Goal: Task Accomplishment & Management: Use online tool/utility

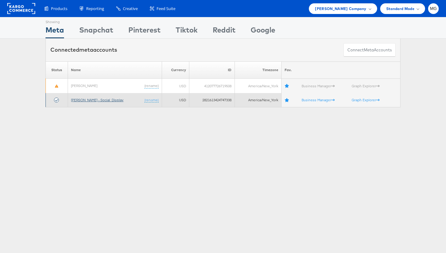
click at [92, 101] on link "[PERSON_NAME] - Social_Display" at bounding box center [97, 99] width 53 height 5
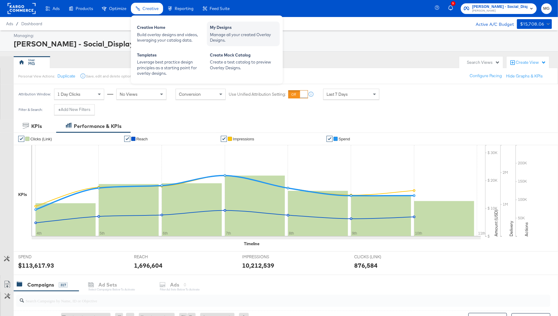
click at [214, 29] on div "My Designs" at bounding box center [243, 28] width 67 height 7
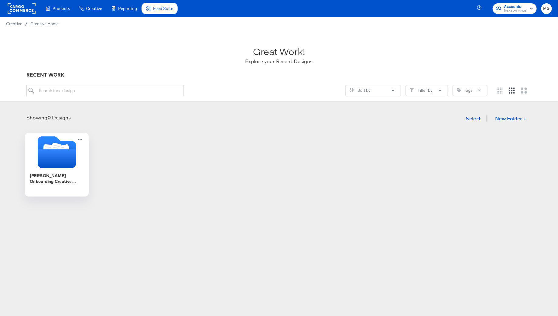
click at [62, 167] on icon "Folder" at bounding box center [56, 158] width 38 height 19
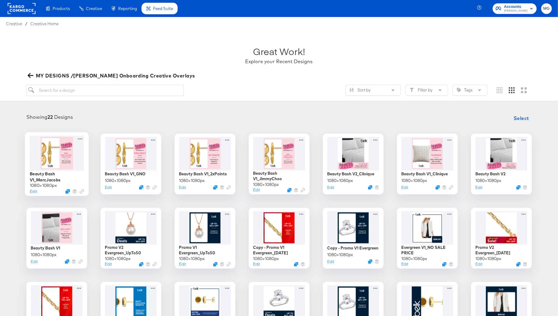
click at [54, 162] on div at bounding box center [56, 152] width 54 height 35
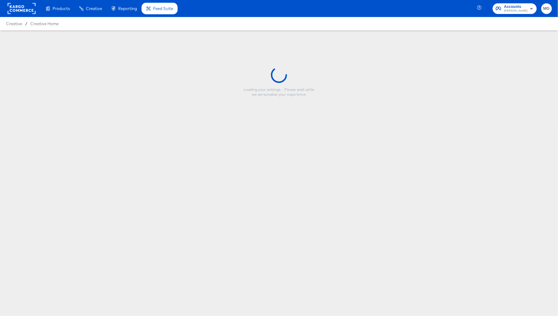
type input "Beauty Bash V1_MarcJacobs"
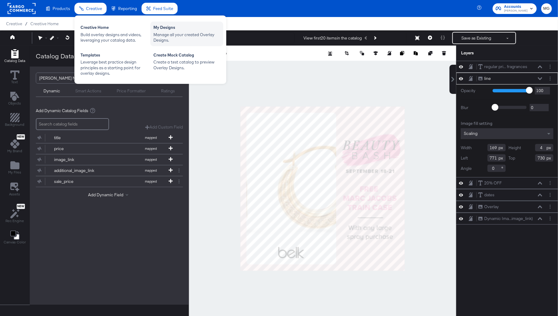
click at [156, 32] on div "Manage all your created Overlay Designs." at bounding box center [186, 37] width 67 height 11
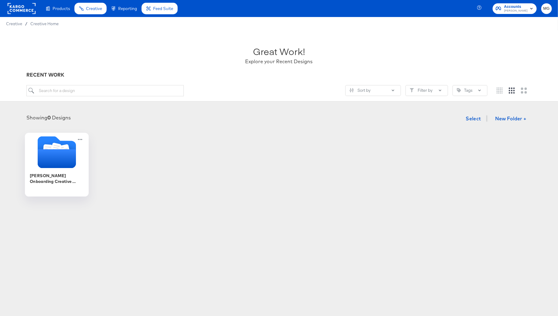
click at [39, 159] on icon "Folder" at bounding box center [56, 158] width 38 height 19
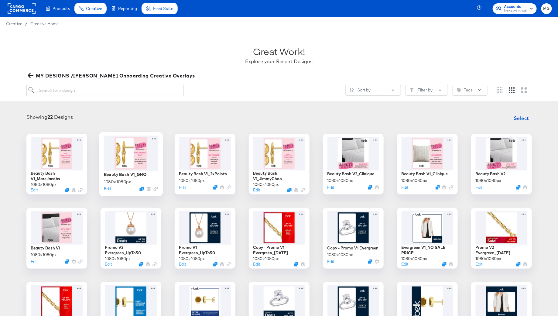
click at [127, 164] on div at bounding box center [131, 152] width 54 height 35
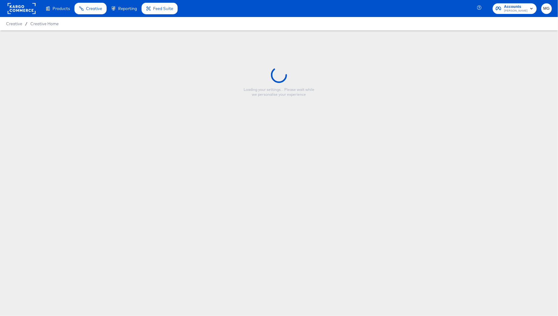
type input "Beauty Bash V1_GNO"
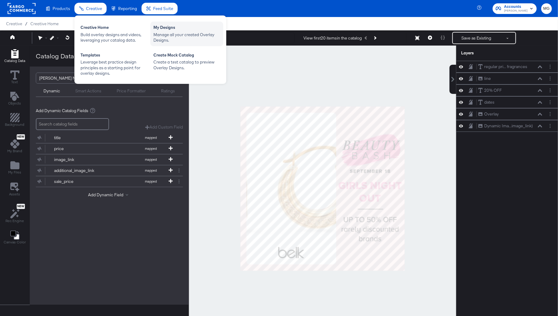
click at [178, 34] on div "Manage all your created Overlay Designs." at bounding box center [186, 37] width 67 height 11
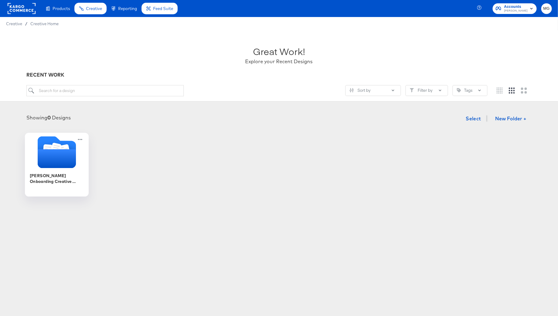
click at [78, 155] on icon "Folder" at bounding box center [57, 152] width 64 height 32
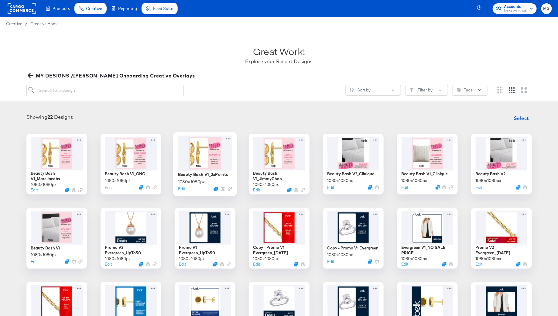
click at [203, 159] on div at bounding box center [205, 152] width 54 height 35
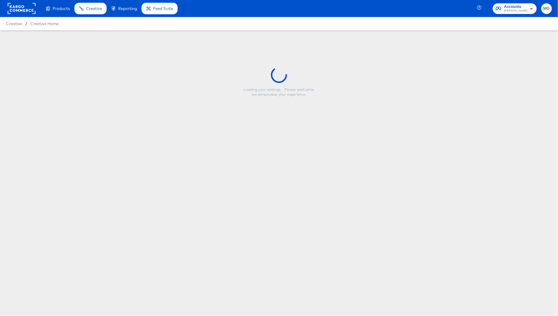
type input "Beauty Bash V1_2xPoints"
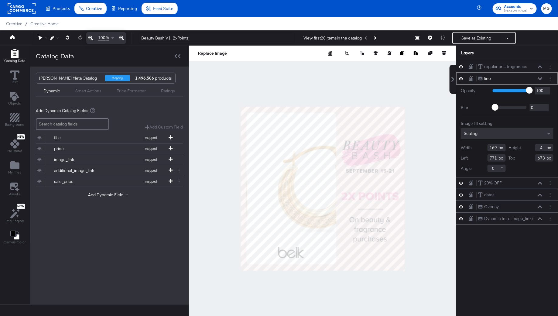
click at [419, 228] on div at bounding box center [322, 189] width 267 height 286
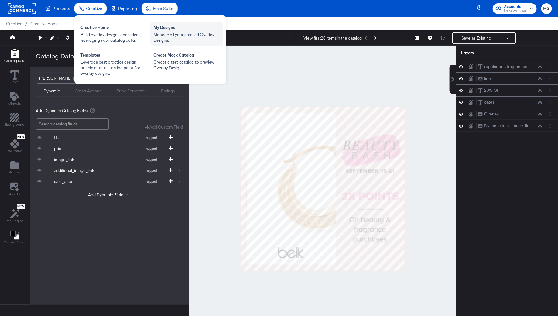
click at [159, 31] on div "My Designs" at bounding box center [186, 28] width 67 height 7
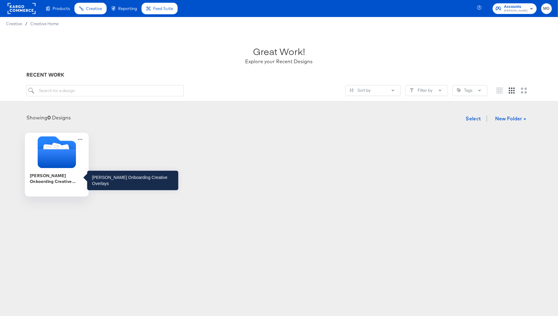
click at [66, 169] on div "[PERSON_NAME] Onboarding Creative Overlays" at bounding box center [56, 180] width 54 height 23
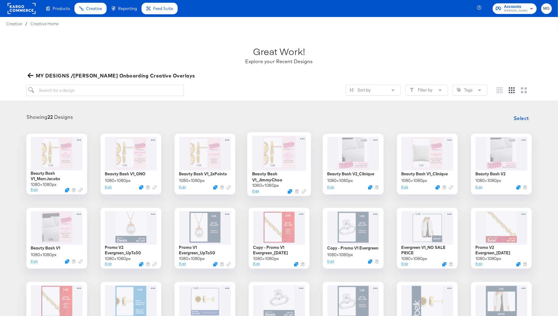
click at [283, 159] on div at bounding box center [279, 152] width 54 height 35
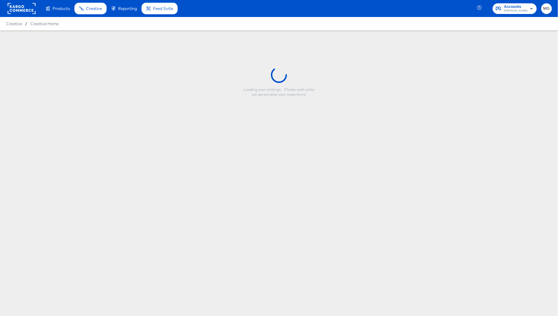
type input "Beauty Bash V1_JimmyChoo"
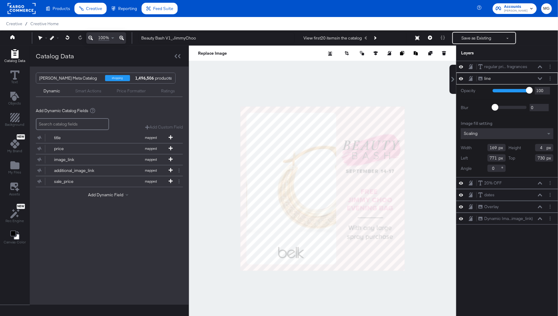
click at [415, 189] on div at bounding box center [322, 189] width 267 height 286
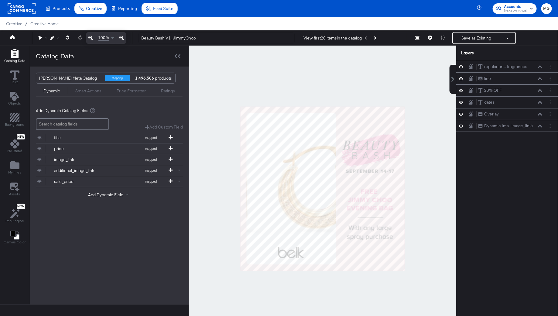
scroll to position [5, 0]
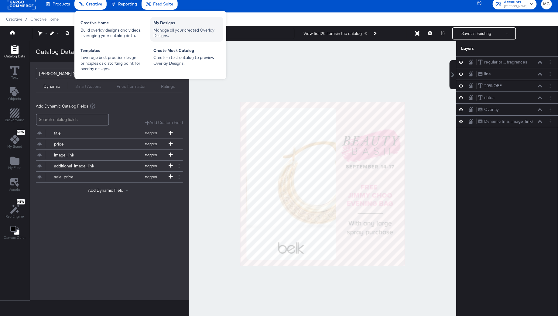
click at [174, 31] on div "Manage all your created Overlay Designs." at bounding box center [186, 32] width 67 height 11
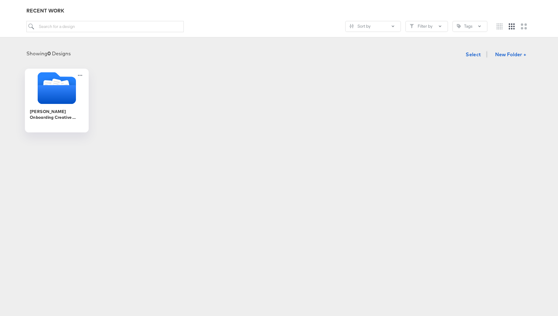
click at [52, 86] on icon "Folder" at bounding box center [56, 94] width 38 height 19
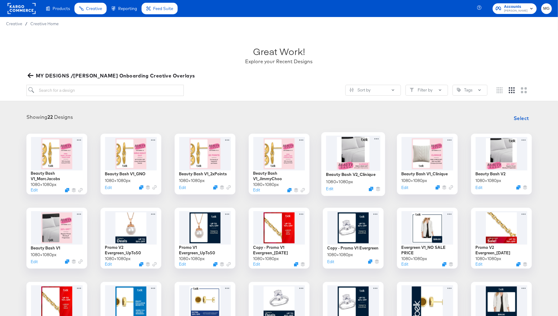
click at [347, 156] on div at bounding box center [353, 152] width 54 height 35
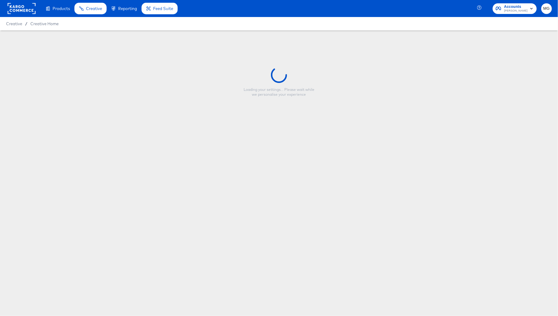
type input "Beauty Bash V2_Clinique"
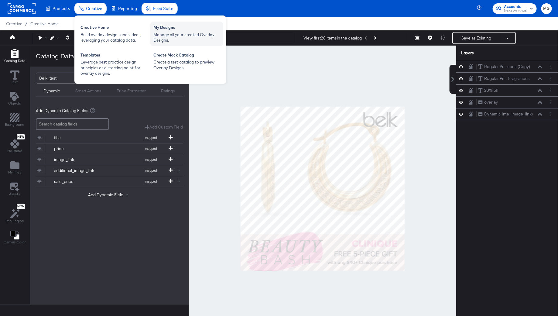
click at [160, 31] on div "My Designs" at bounding box center [186, 28] width 67 height 7
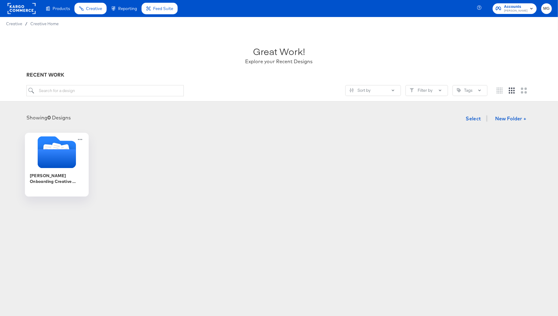
click at [55, 150] on icon "Folder" at bounding box center [56, 158] width 38 height 19
